Goal: Task Accomplishment & Management: Complete application form

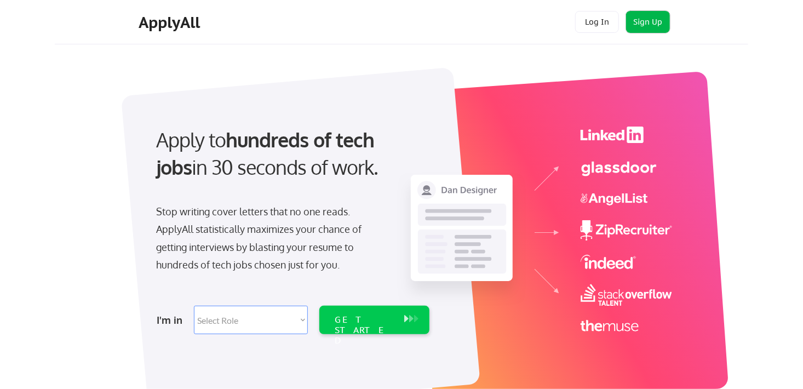
click at [647, 19] on button "Sign Up" at bounding box center [648, 22] width 44 height 22
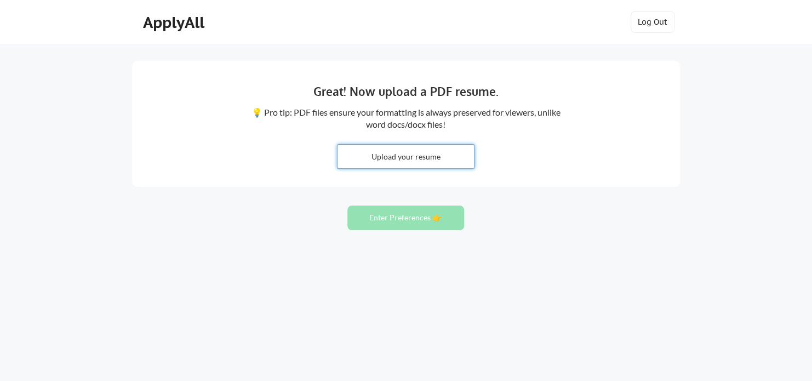
click at [399, 165] on input "file" at bounding box center [405, 157] width 136 height 24
type input "C:\fakepath\[PERSON_NAME] Resume 2025.docx"
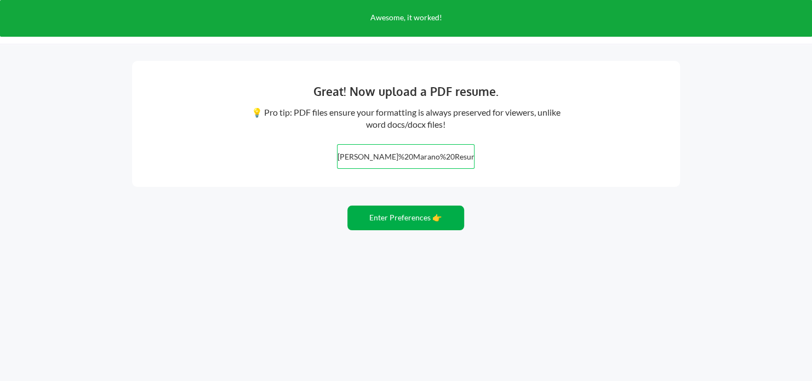
click at [416, 216] on button "Enter Preferences 👉" at bounding box center [405, 217] width 117 height 25
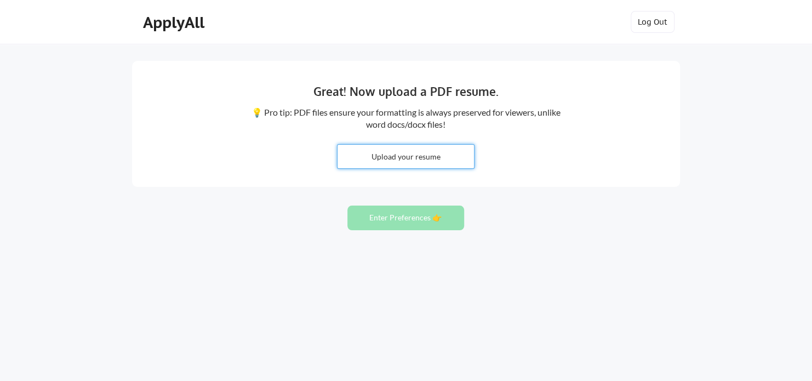
click at [445, 157] on input "file" at bounding box center [405, 157] width 136 height 24
type input "C:\fakepath\[PERSON_NAME] Resume 2025.docx"
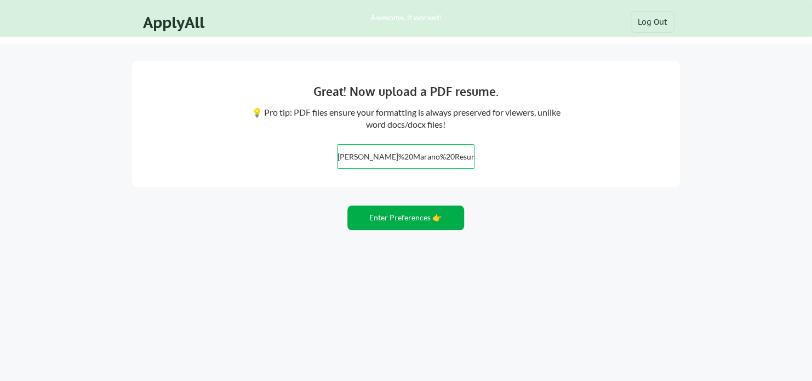
click at [393, 218] on button "Enter Preferences 👉" at bounding box center [405, 217] width 117 height 25
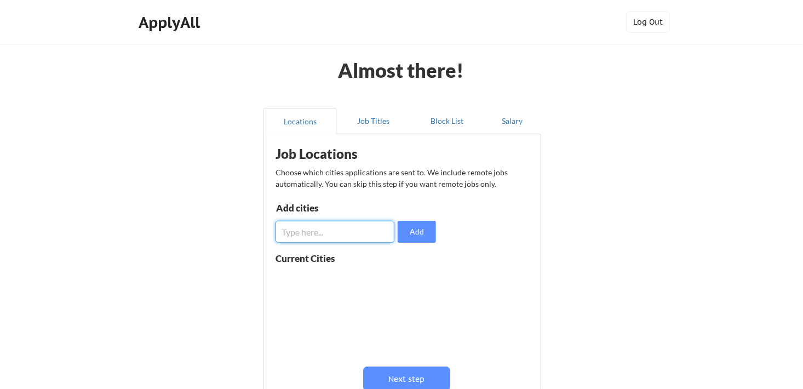
click at [320, 233] on input "input" at bounding box center [334, 232] width 119 height 22
type input "Columbus [US_STATE]"
click at [399, 280] on button at bounding box center [402, 279] width 8 height 8
click at [342, 234] on input "input" at bounding box center [334, 232] width 119 height 22
type input "[GEOGRAPHIC_DATA], [US_STATE]"
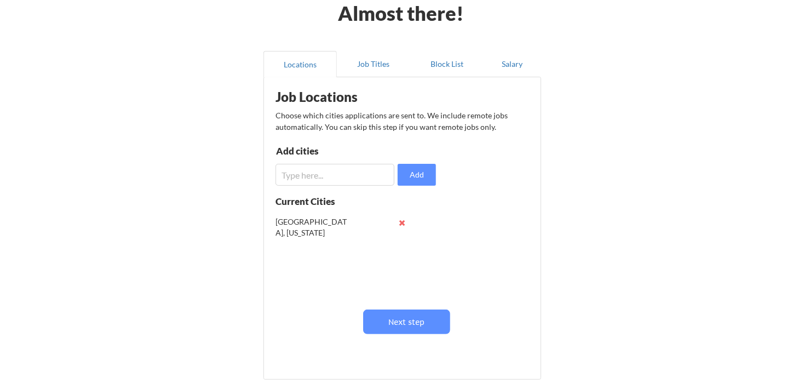
scroll to position [62, 0]
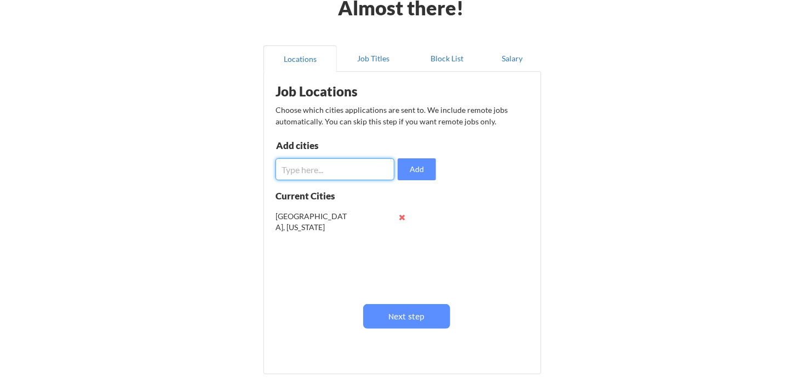
click at [307, 171] on input "input" at bounding box center [334, 169] width 119 height 22
type input "[GEOGRAPHIC_DATA], [US_STATE]"
click at [364, 54] on button "Job Titles" at bounding box center [373, 58] width 73 height 26
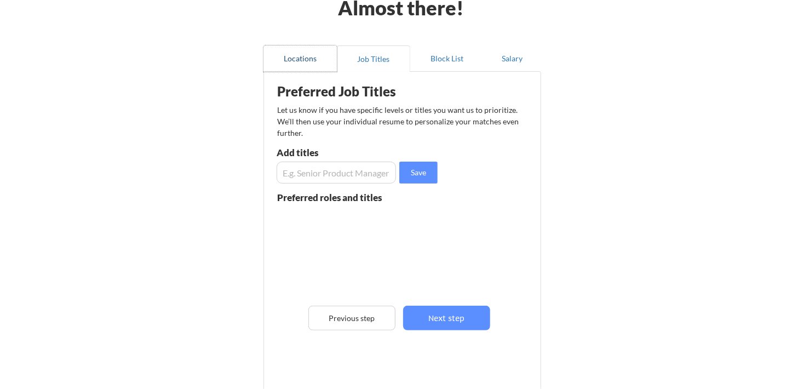
click at [293, 64] on button "Locations" at bounding box center [299, 58] width 73 height 26
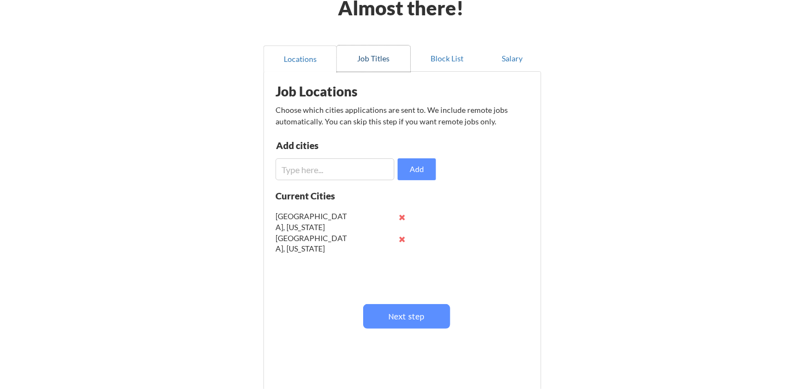
click at [366, 50] on button "Job Titles" at bounding box center [373, 58] width 73 height 26
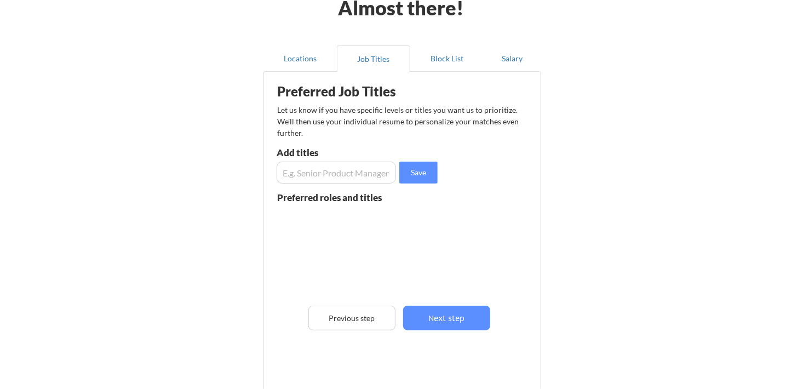
drag, startPoint x: 319, startPoint y: 170, endPoint x: 272, endPoint y: 151, distance: 50.3
click at [272, 151] on div "Preferred Job Titles Let us know if you have specific levels or titles you want…" at bounding box center [404, 229] width 270 height 305
click at [298, 168] on input "input" at bounding box center [336, 173] width 119 height 22
type input "copy writer"
click at [298, 168] on input "input" at bounding box center [336, 173] width 119 height 22
